Goal: Task Accomplishment & Management: Manage account settings

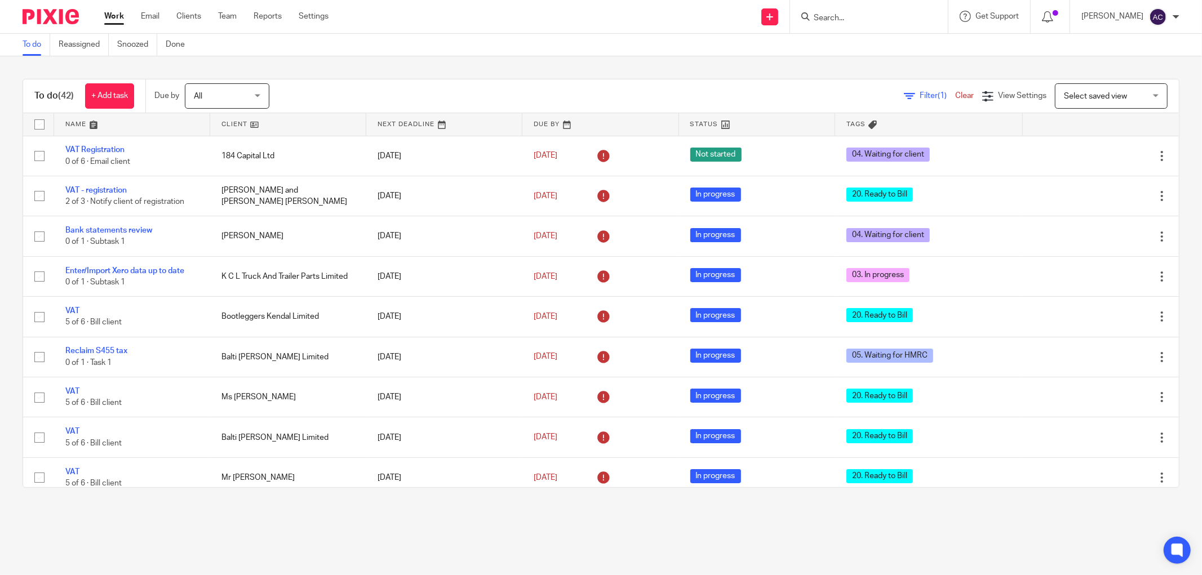
click at [851, 18] on input "Search" at bounding box center [862, 19] width 101 height 10
type input "chosen"
click at [890, 52] on link at bounding box center [910, 48] width 200 height 26
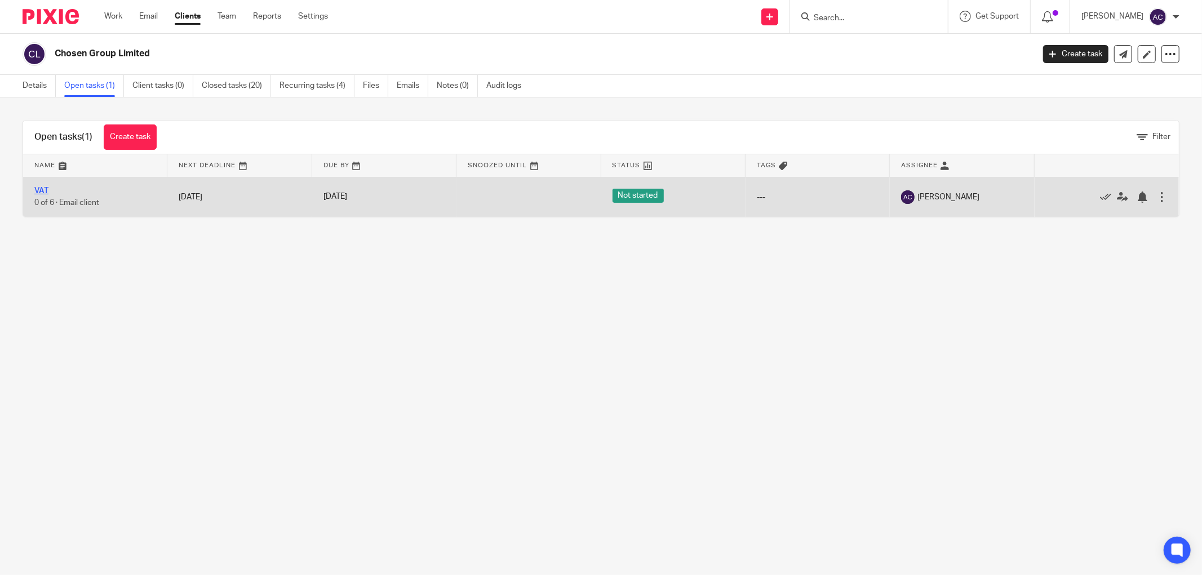
click at [42, 188] on link "VAT" at bounding box center [41, 191] width 14 height 8
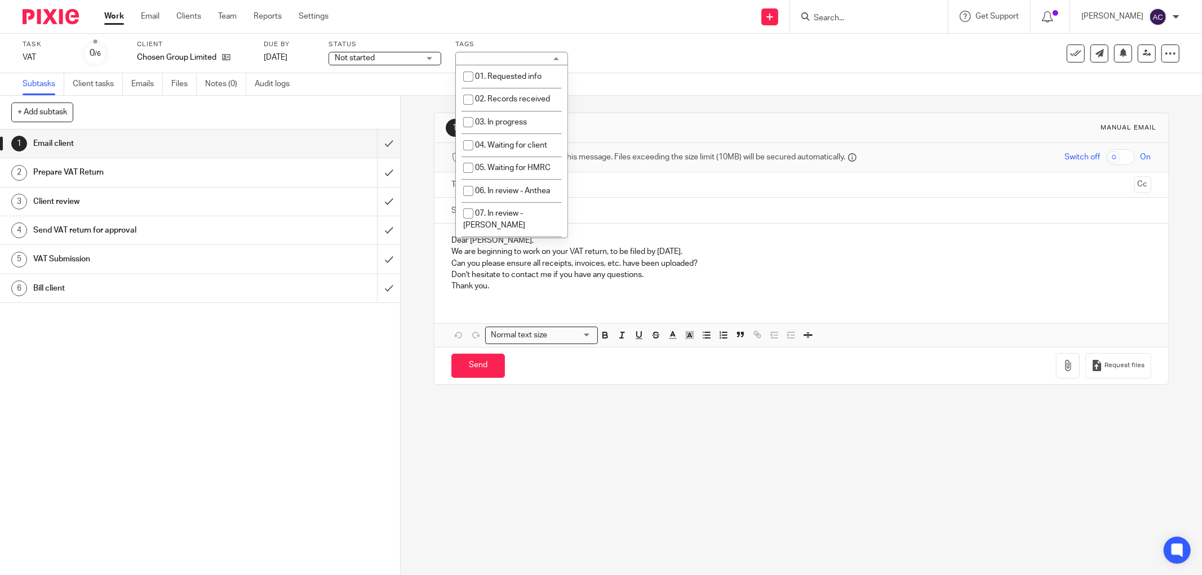
click at [376, 49] on div "Status Not started Not started Not started In progress 1" at bounding box center [384, 53] width 113 height 27
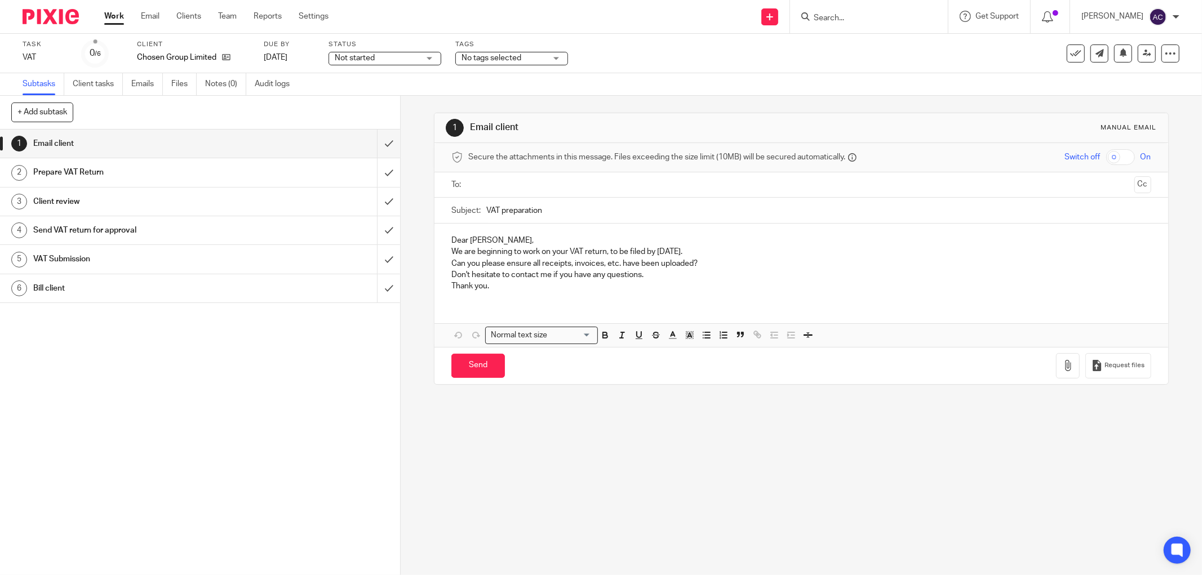
click at [398, 55] on span "Not started" at bounding box center [377, 58] width 85 height 12
click at [385, 100] on li "In progress" at bounding box center [385, 99] width 112 height 23
click at [522, 63] on span "No tags selected" at bounding box center [503, 58] width 85 height 12
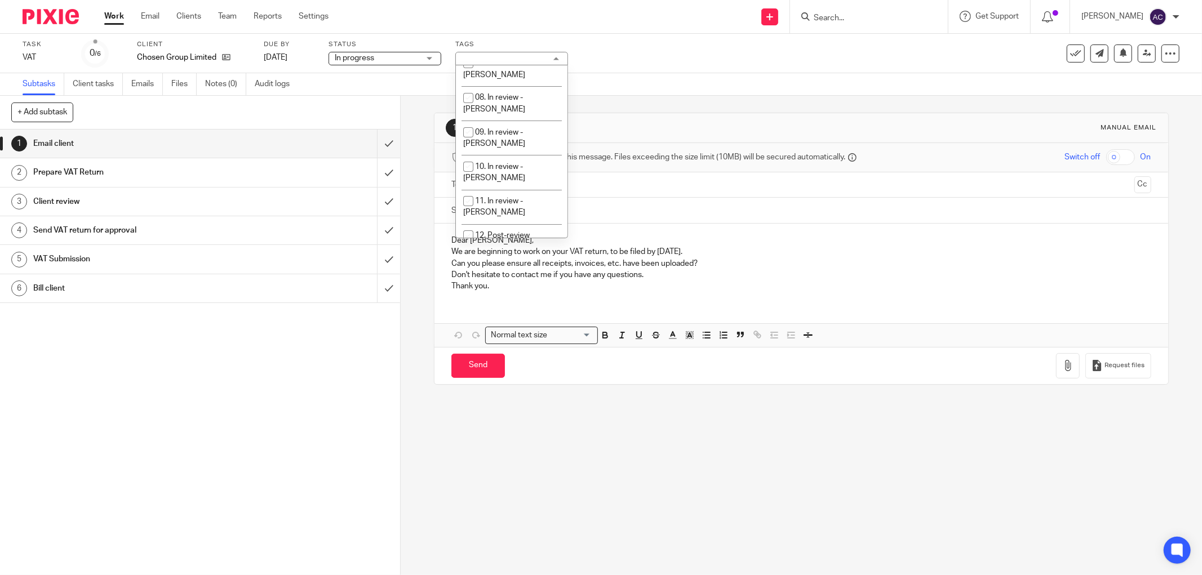
scroll to position [301, 0]
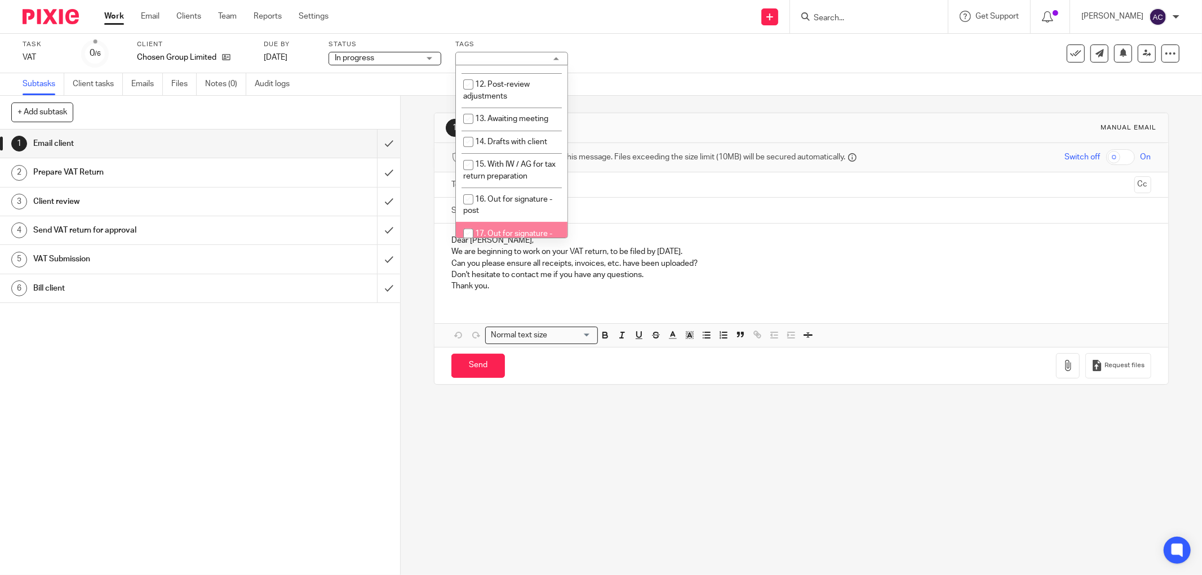
click at [525, 230] on span "17. Out for signature - electronic" at bounding box center [507, 240] width 89 height 20
checkbox input "true"
click at [378, 231] on input "submit" at bounding box center [200, 230] width 400 height 28
